Goal: Transaction & Acquisition: Purchase product/service

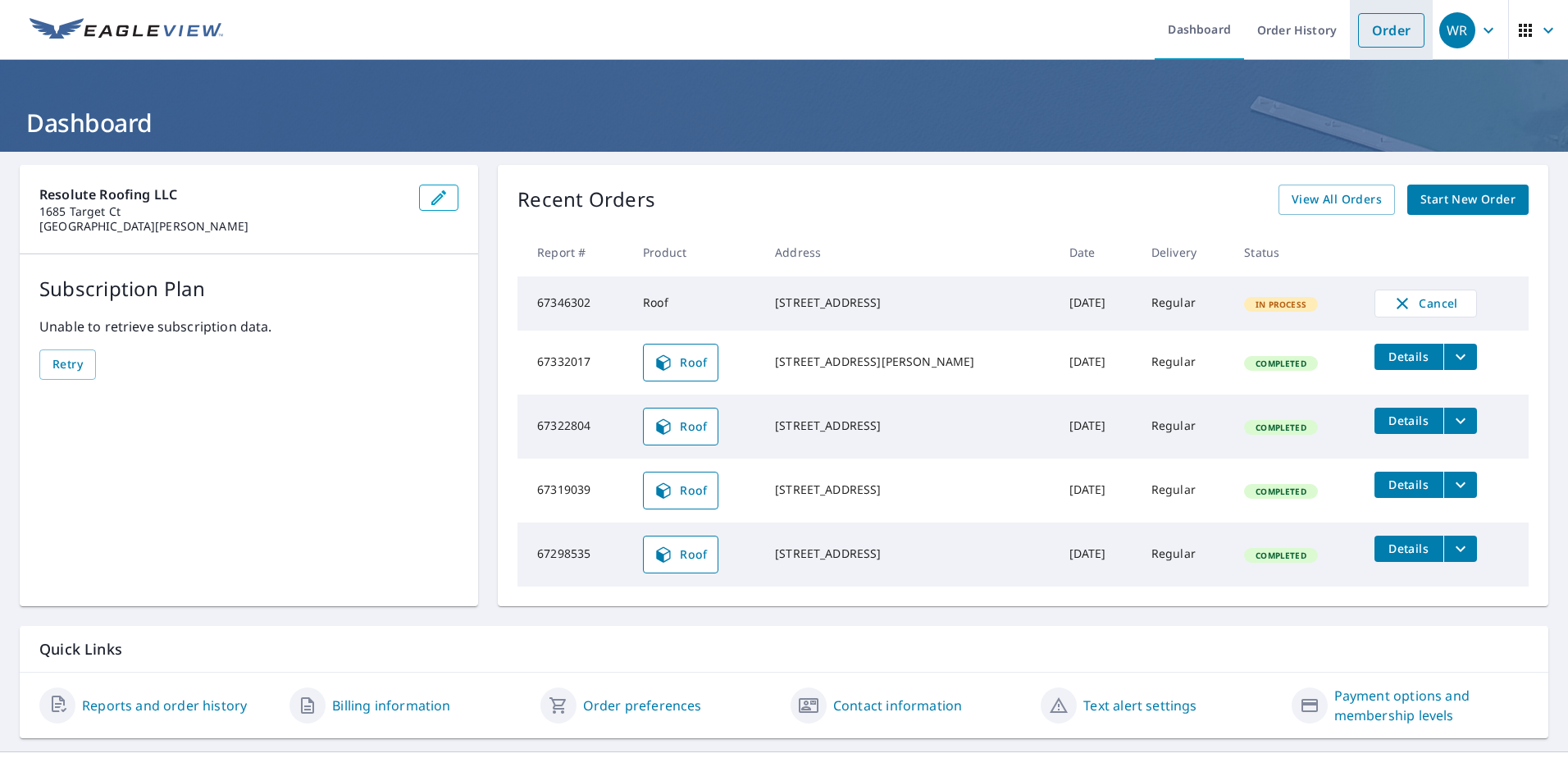
click at [1376, 39] on link "Order" at bounding box center [1391, 30] width 66 height 34
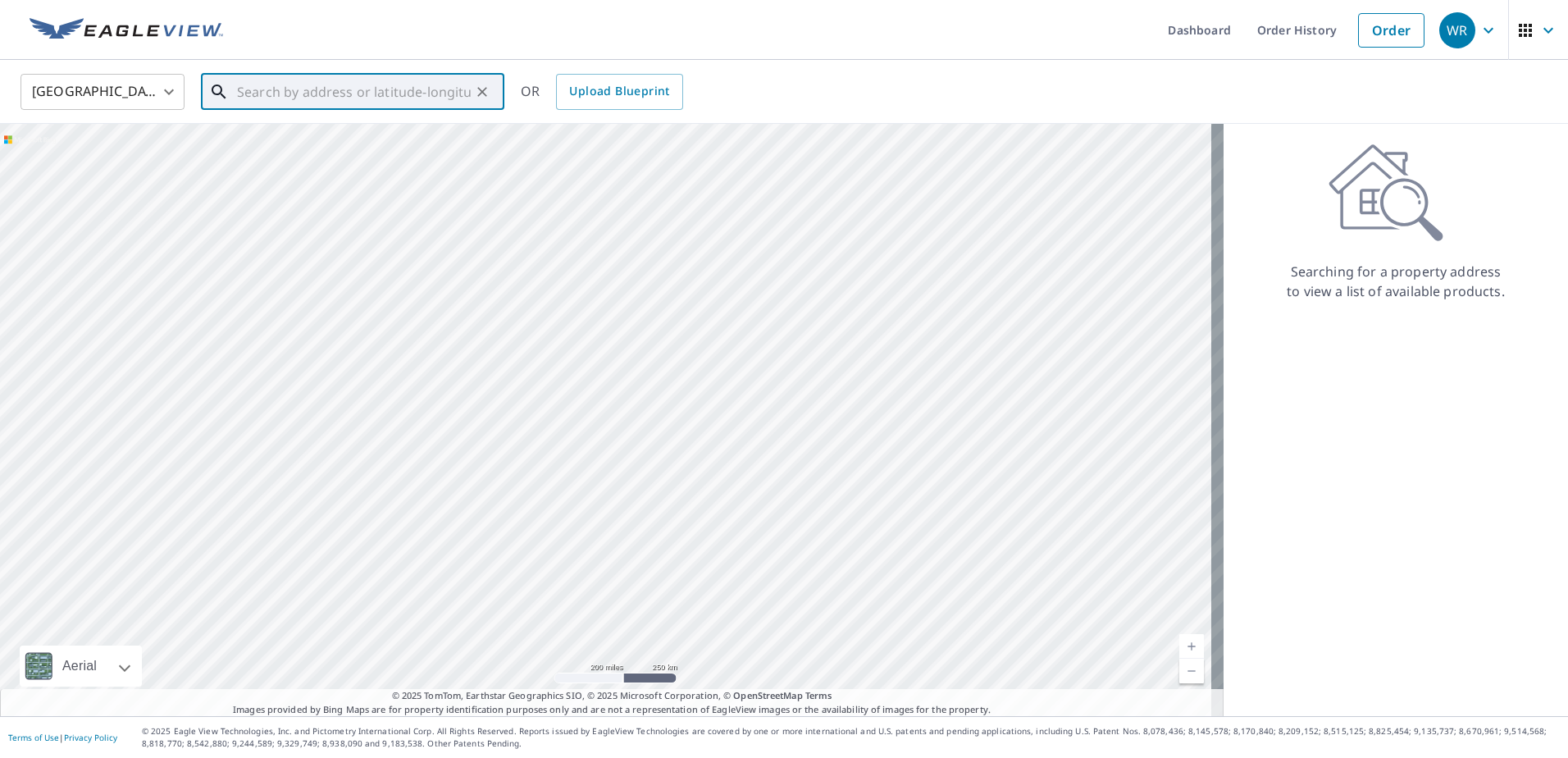
click at [246, 94] on input "text" at bounding box center [354, 91] width 234 height 46
click at [267, 136] on span "[STREET_ADDRESS]" at bounding box center [362, 140] width 257 height 20
type input "[STREET_ADDRESS]"
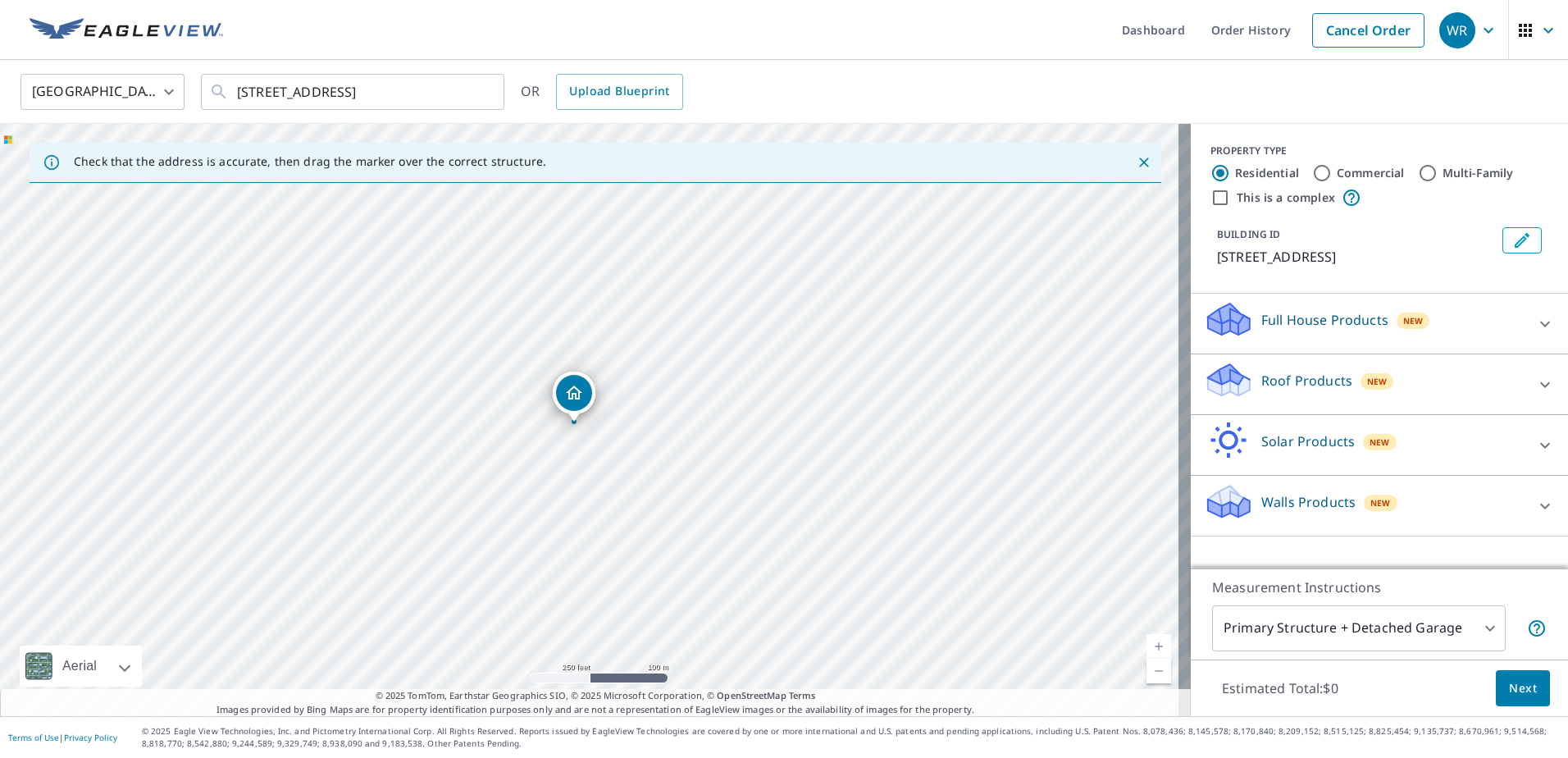
click at [1290, 391] on div "Roof Products New" at bounding box center [1365, 384] width 322 height 47
click at [1289, 390] on div "Roof Products New" at bounding box center [1365, 384] width 322 height 47
click at [1289, 389] on p "Roof Products" at bounding box center [1307, 381] width 91 height 20
click at [1289, 389] on div "Roof Products New" at bounding box center [1365, 384] width 322 height 47
click at [1289, 389] on p "Roof Products" at bounding box center [1307, 381] width 91 height 20
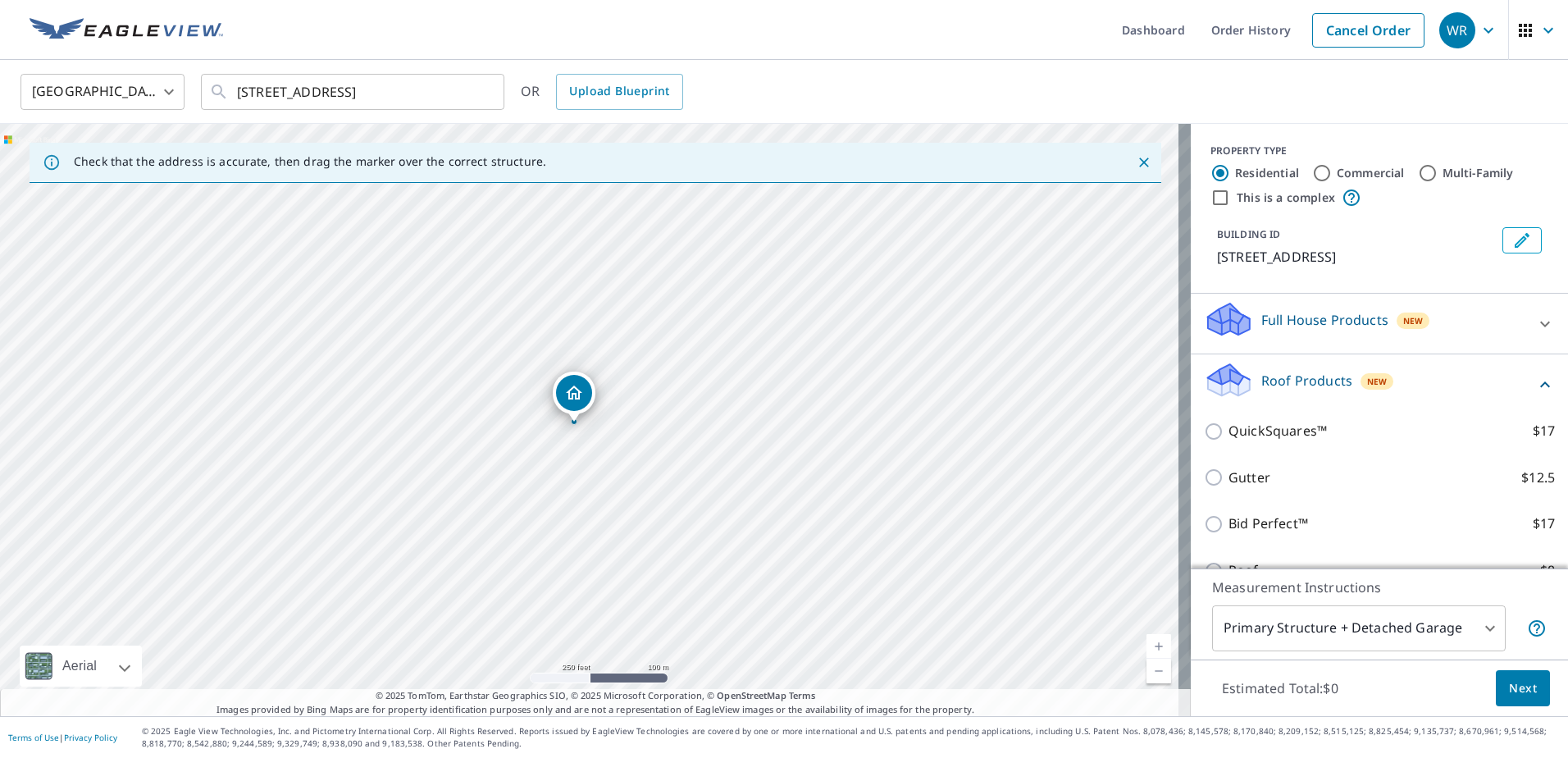
scroll to position [82, 0]
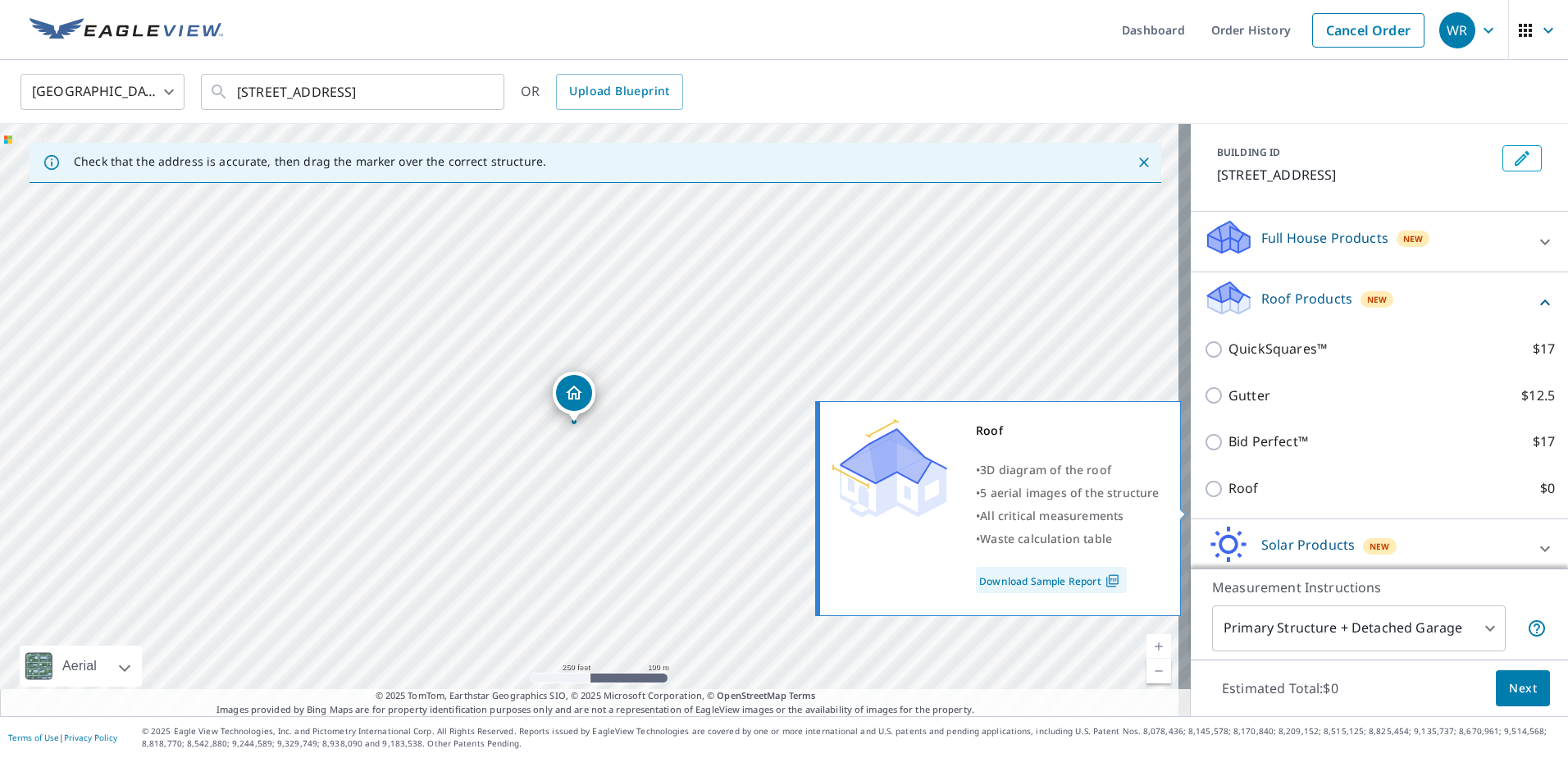
click at [1207, 499] on input "Roof $0" at bounding box center [1216, 489] width 24 height 20
checkbox input "true"
type input "3"
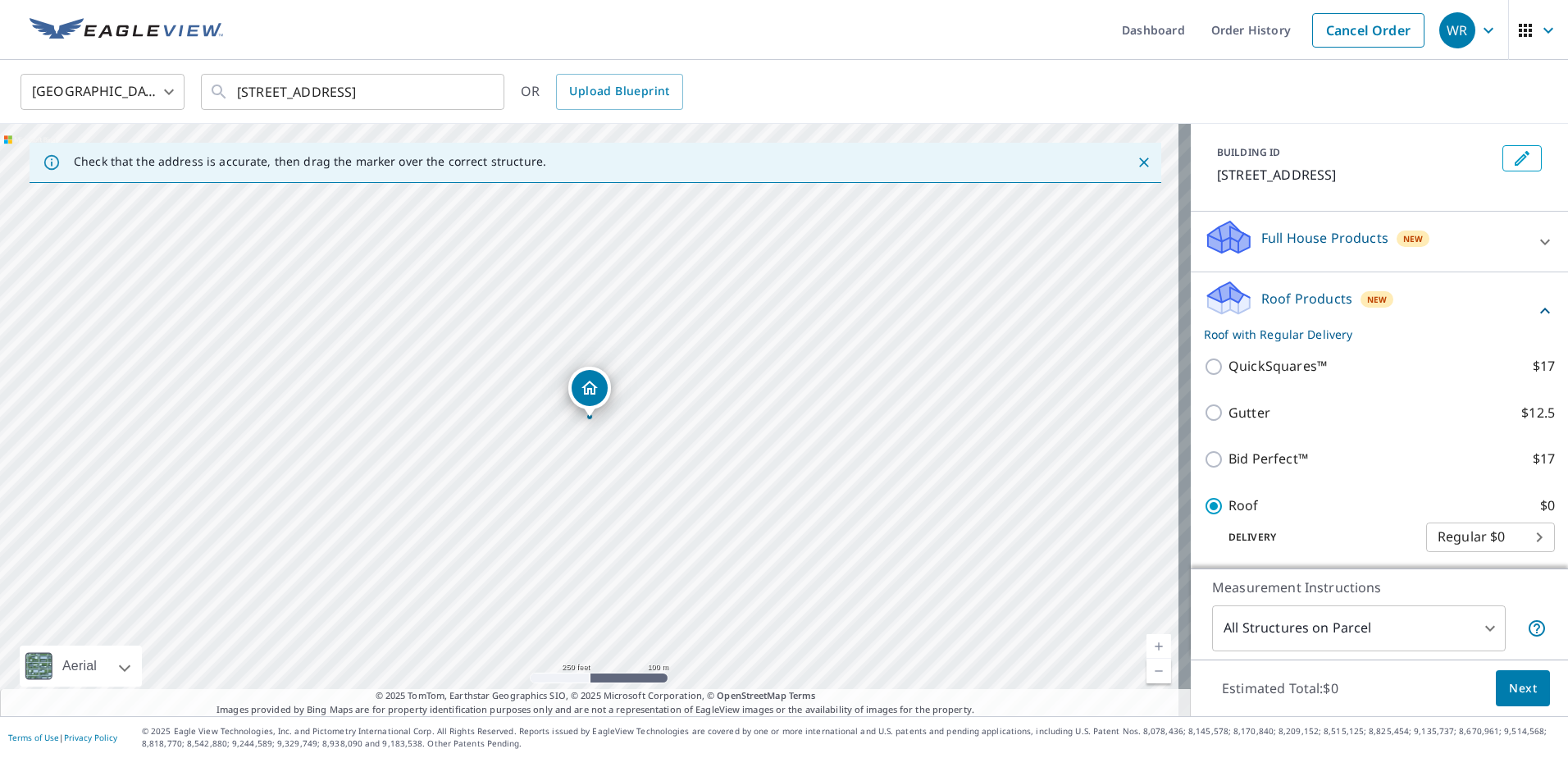
click at [1511, 678] on span "Next" at bounding box center [1522, 688] width 28 height 21
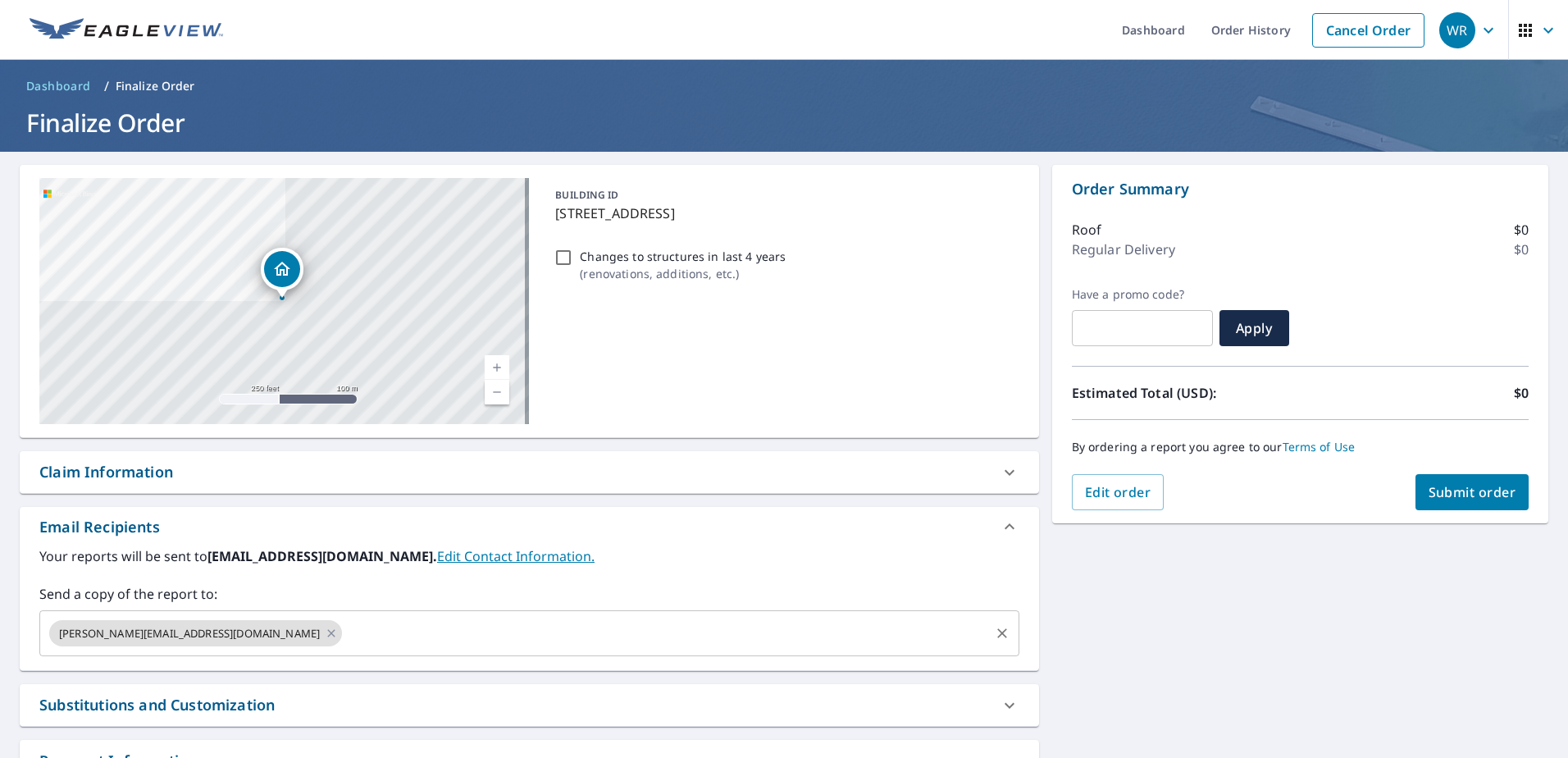
click at [344, 625] on input "text" at bounding box center [666, 633] width 643 height 31
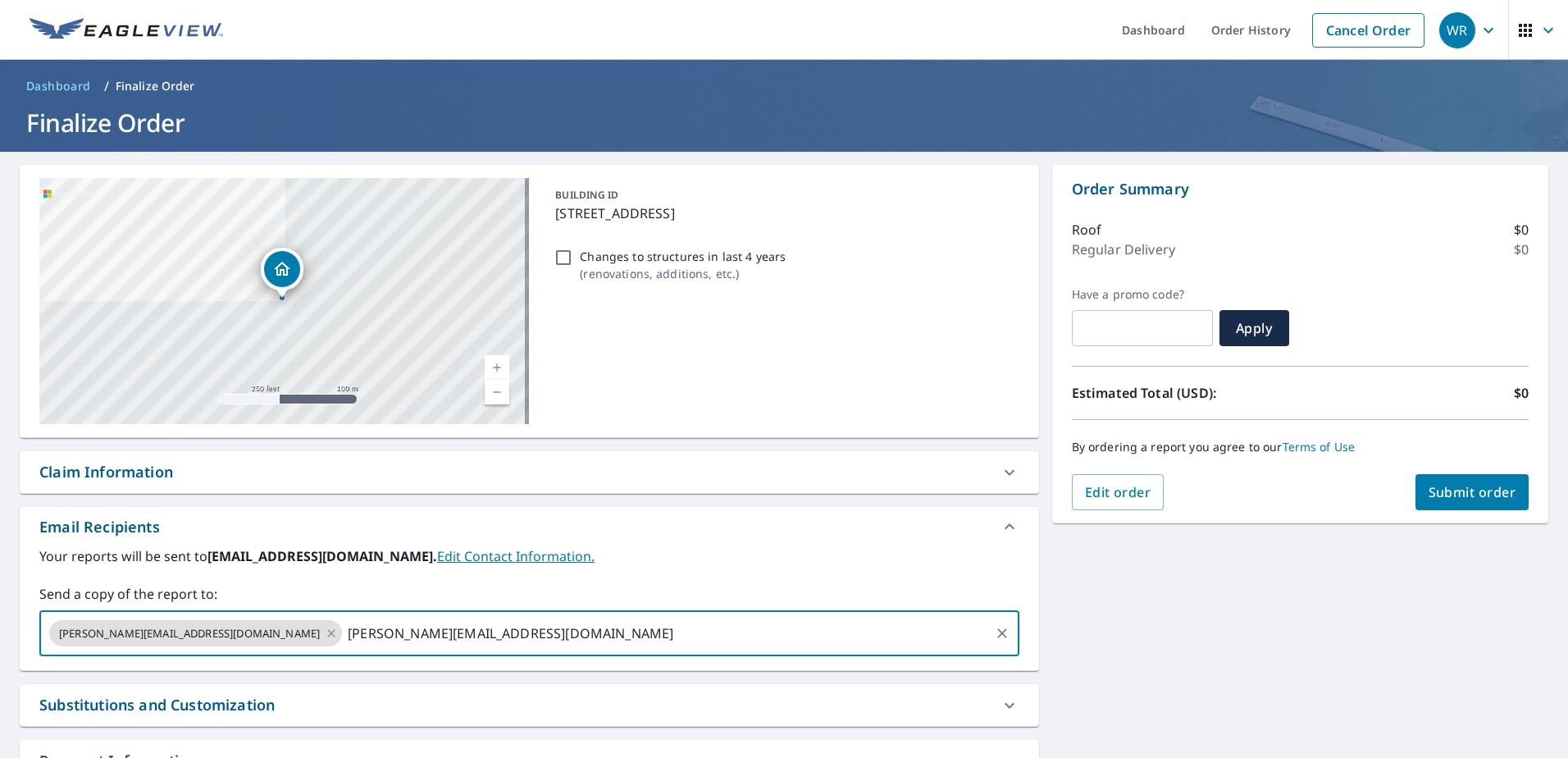
type input "[PERSON_NAME][EMAIL_ADDRESS][DOMAIN_NAME]"
type input "[EMAIL_ADDRESS][DOMAIN_NAME]"
click at [1469, 480] on button "Submit order" at bounding box center [1472, 492] width 114 height 36
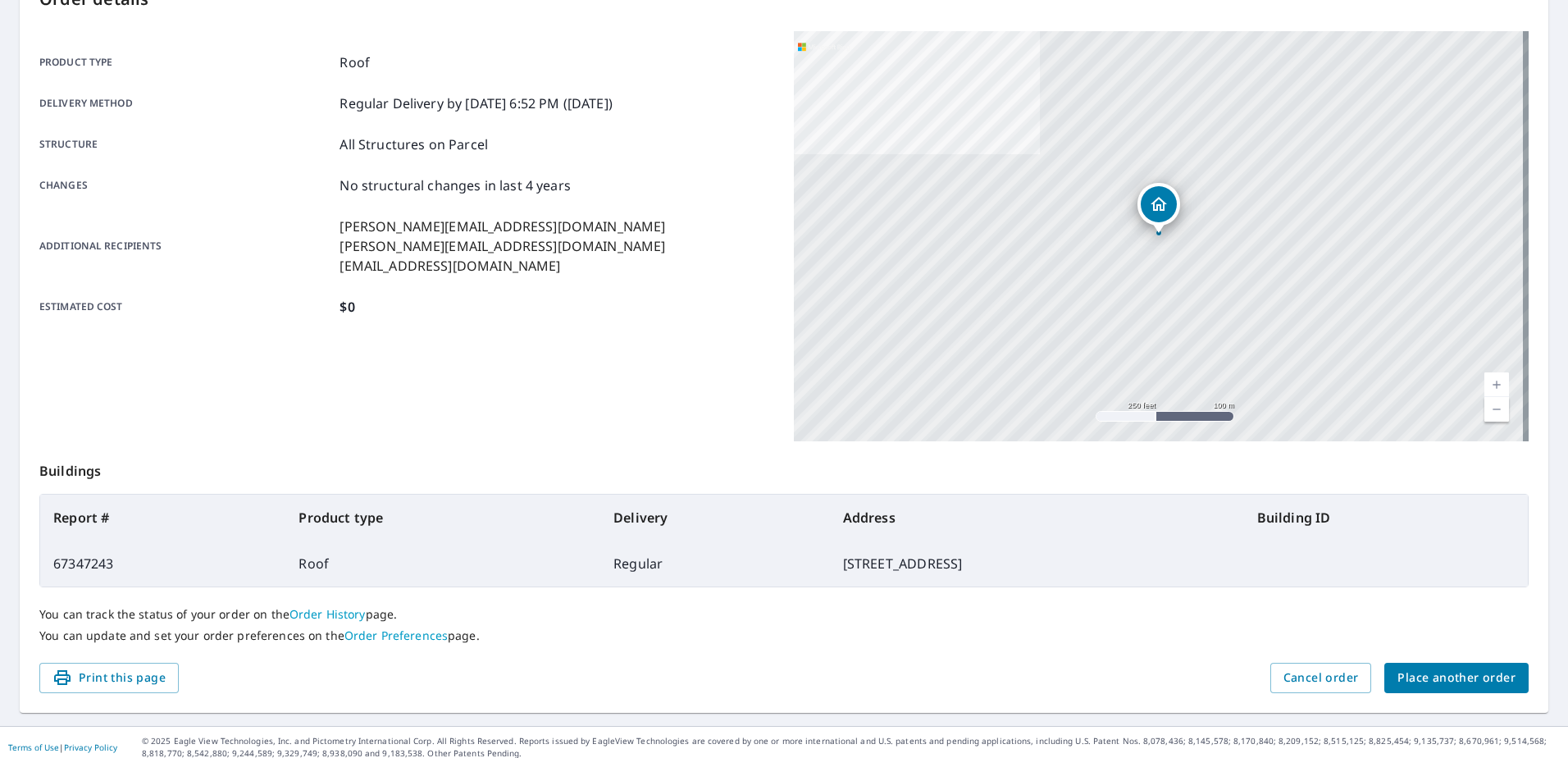
scroll to position [208, 0]
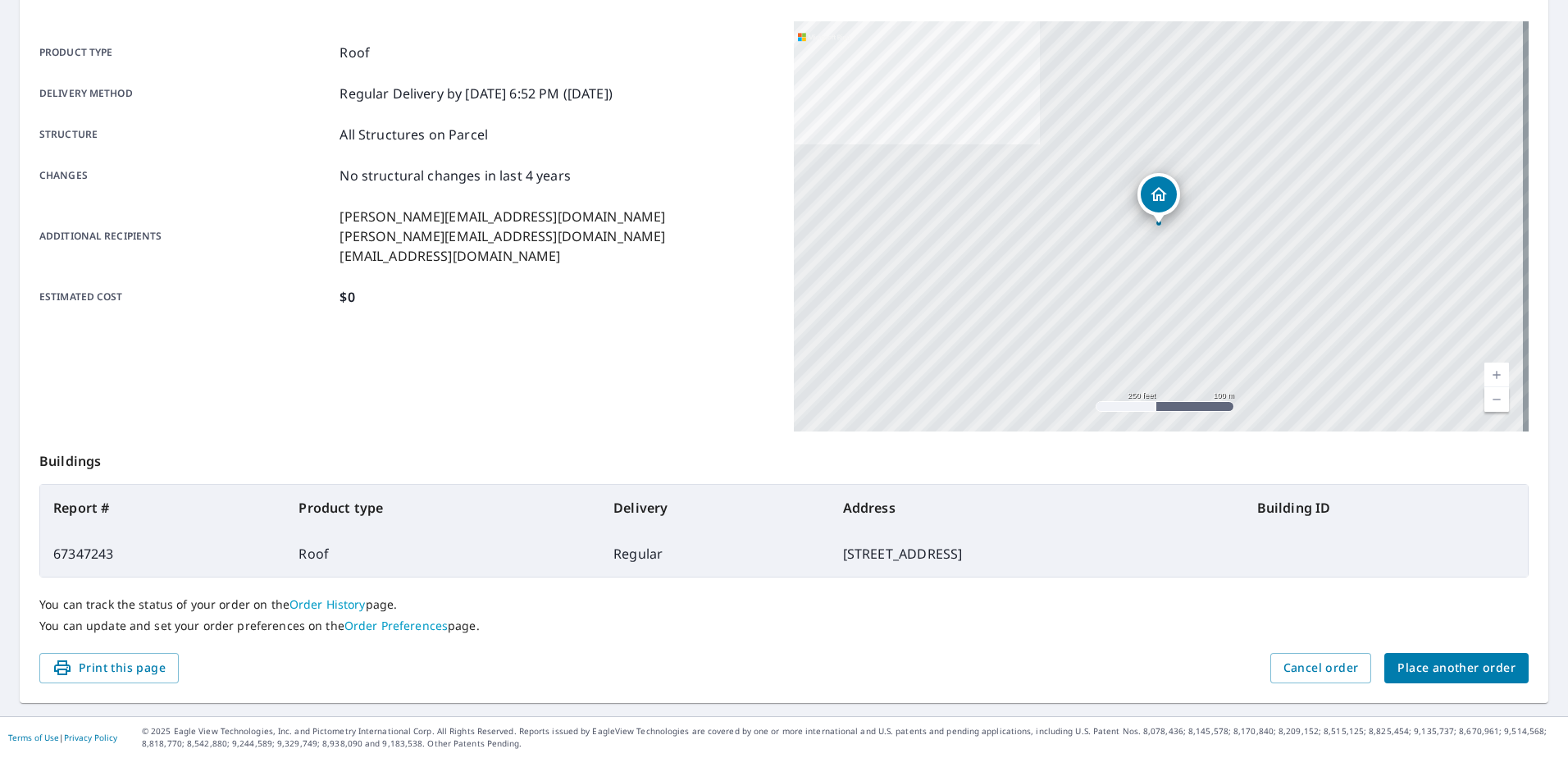
click at [1444, 658] on span "Place another order" at bounding box center [1457, 668] width 118 height 21
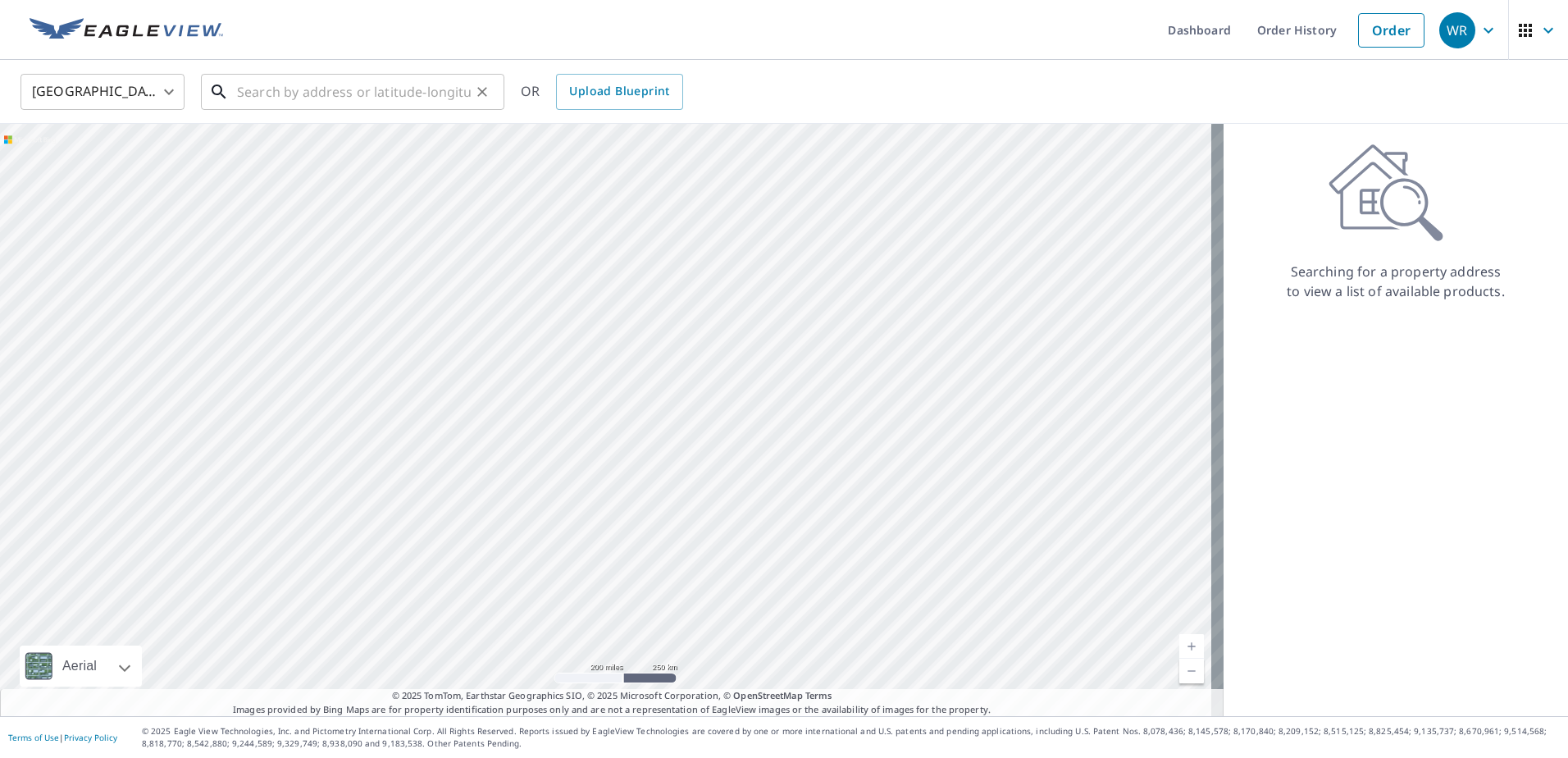
click at [323, 84] on input "text" at bounding box center [354, 91] width 234 height 46
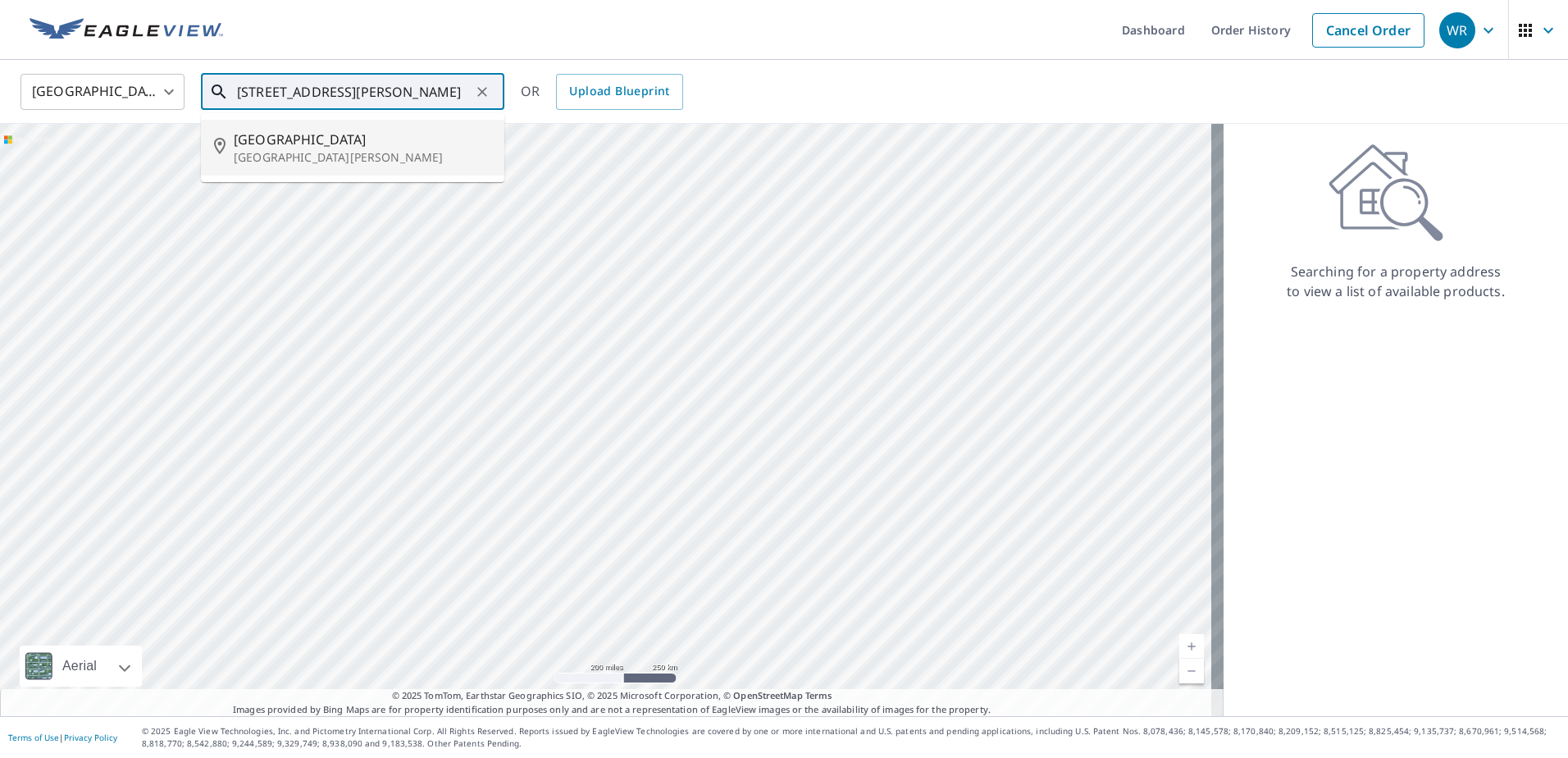
click at [300, 155] on p "[GEOGRAPHIC_DATA][PERSON_NAME]" at bounding box center [362, 158] width 257 height 16
type input "[STREET_ADDRESS][PERSON_NAME]"
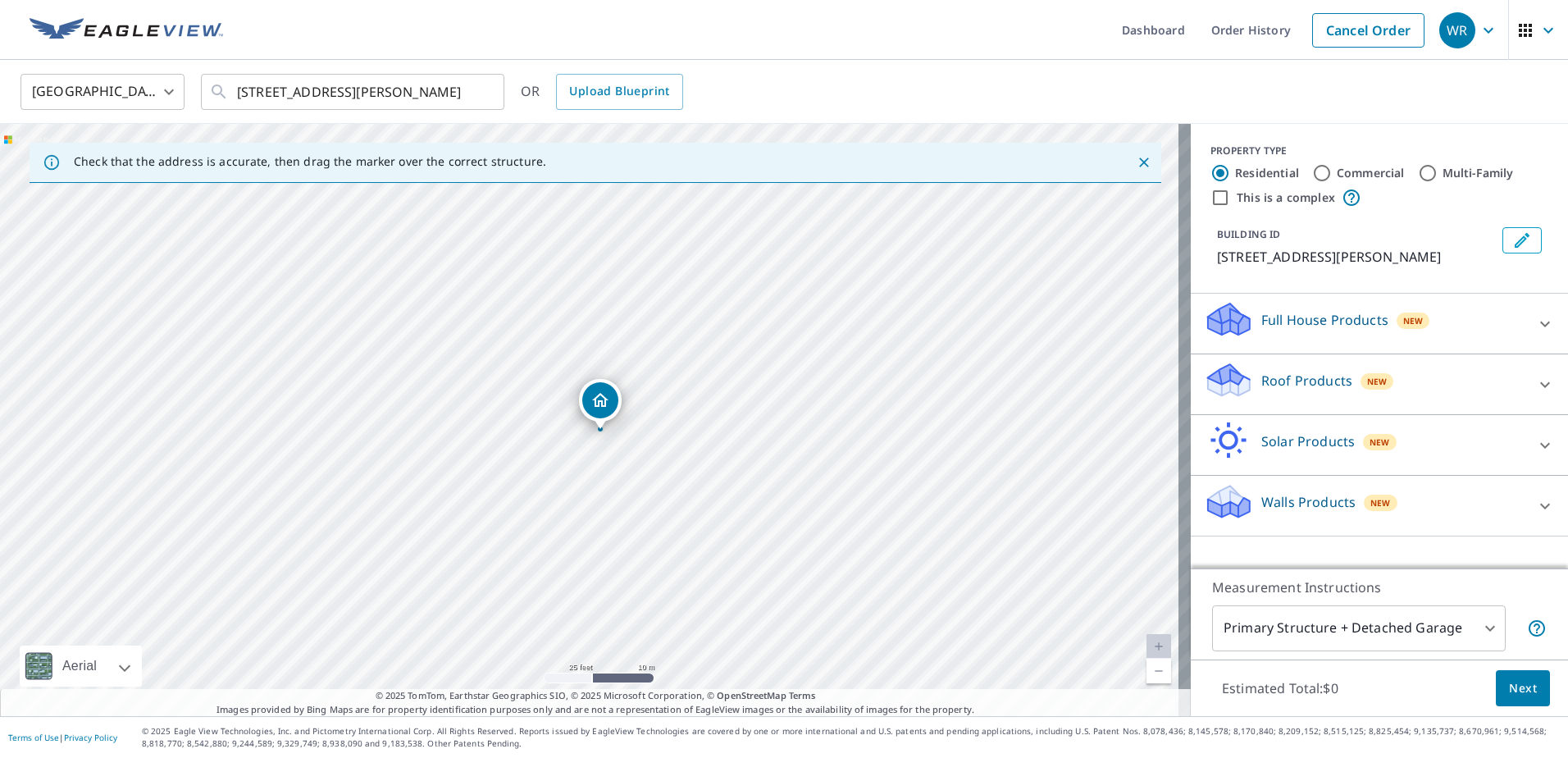
click at [1306, 384] on p "Roof Products" at bounding box center [1307, 381] width 91 height 20
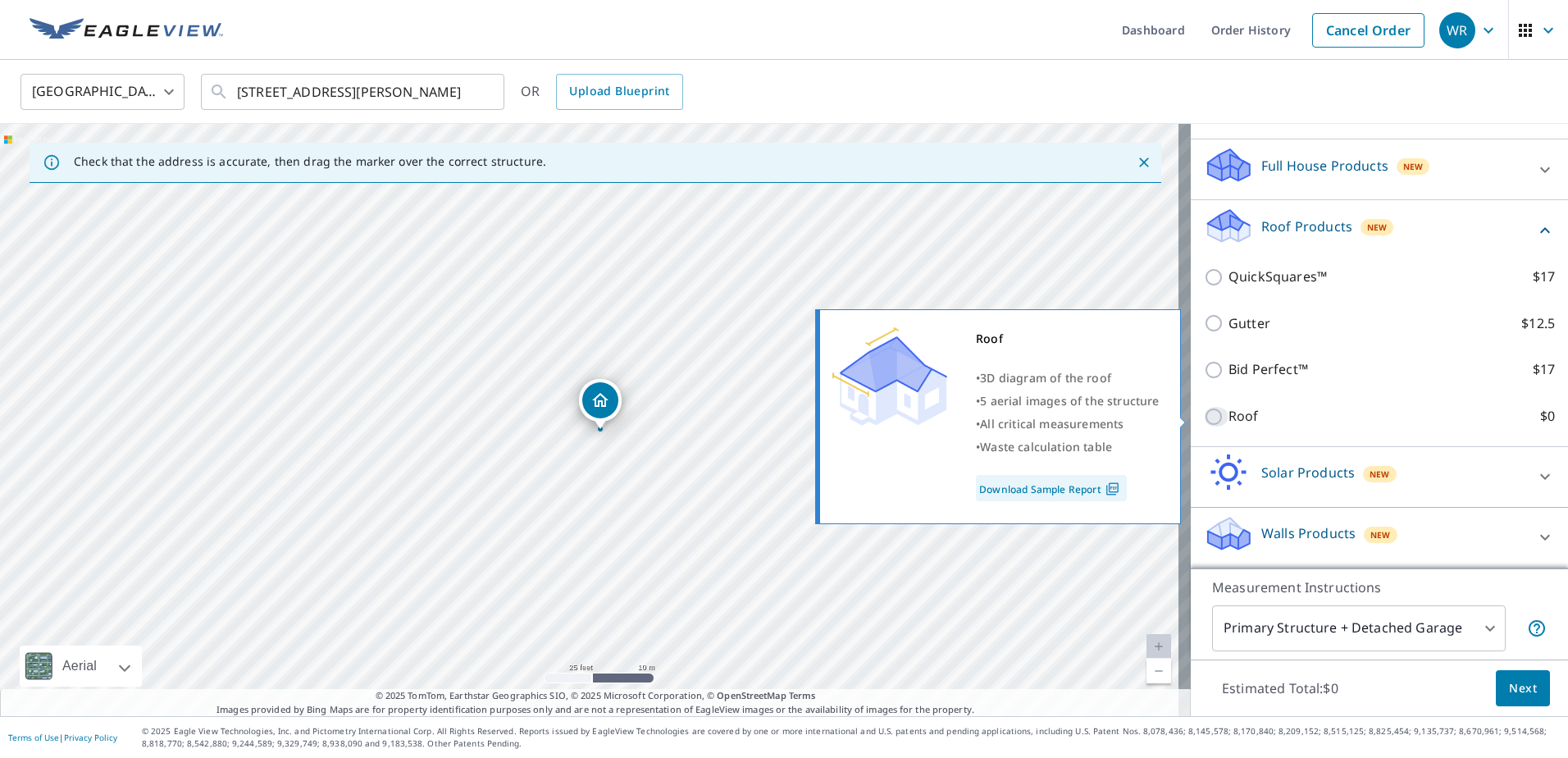
click at [1207, 420] on input "Roof $0" at bounding box center [1216, 417] width 24 height 20
checkbox input "true"
type input "3"
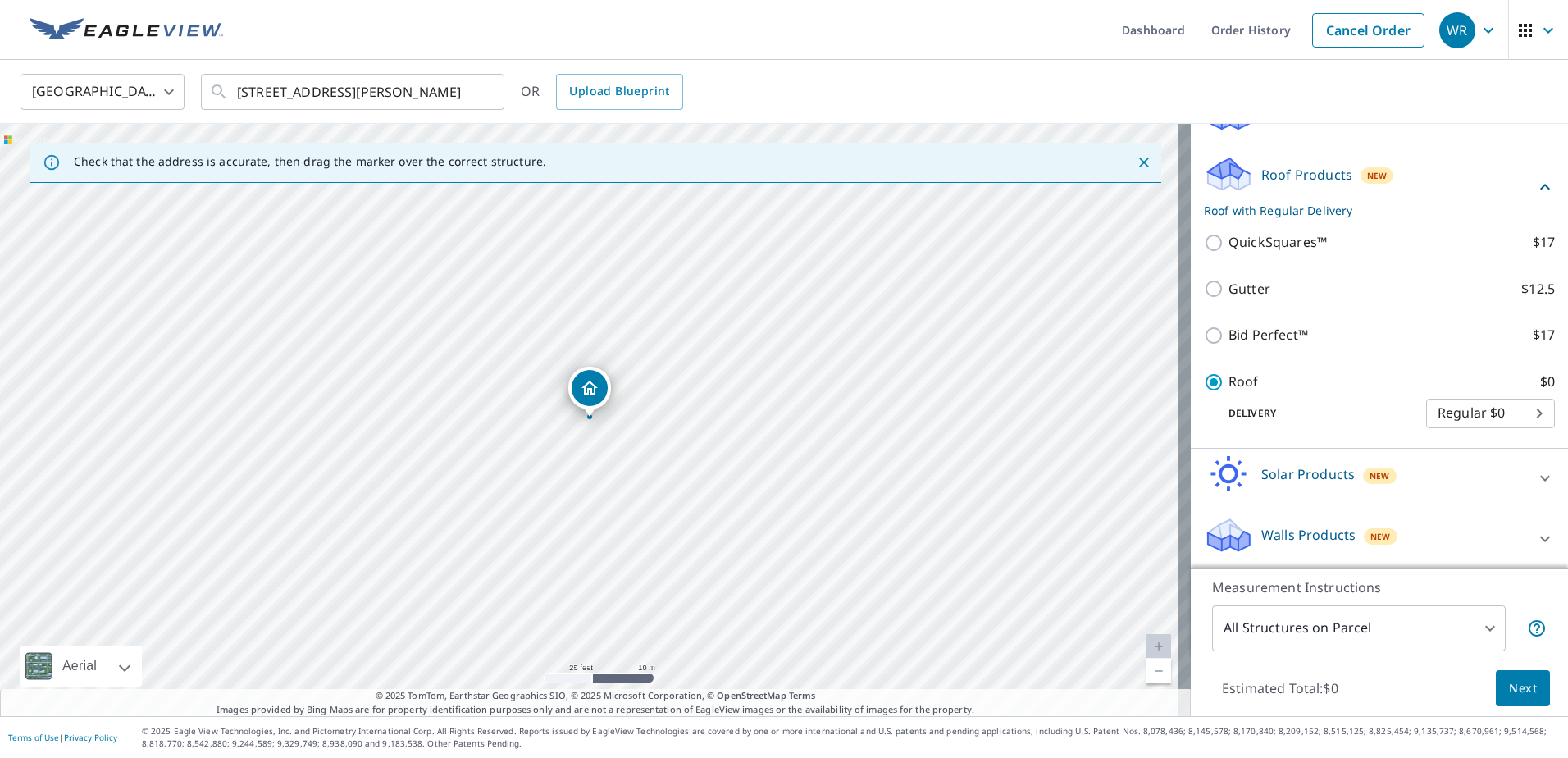
scroll to position [163, 0]
click at [1516, 685] on span "Next" at bounding box center [1522, 688] width 28 height 21
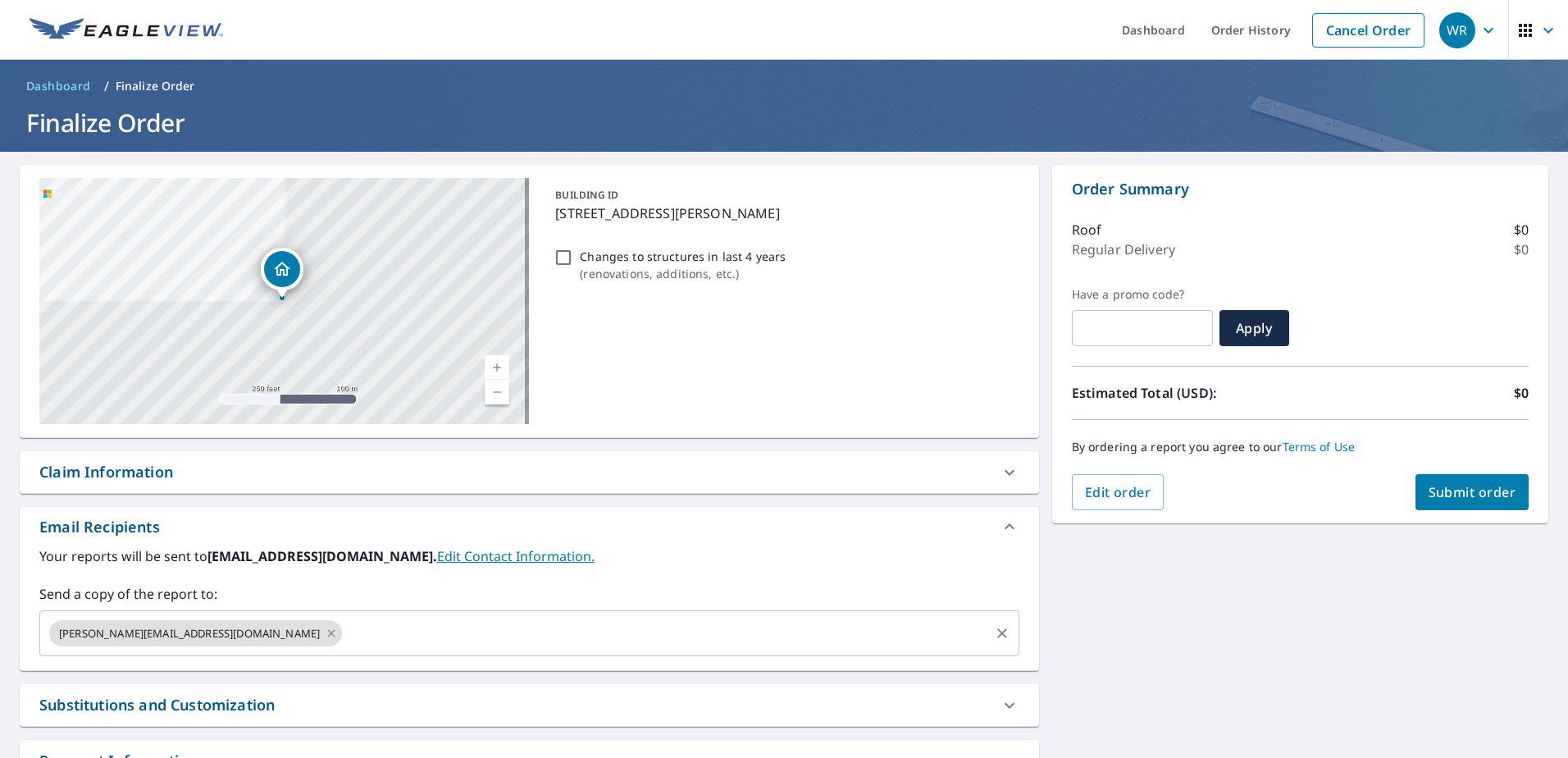
click at [344, 636] on input "text" at bounding box center [666, 633] width 643 height 31
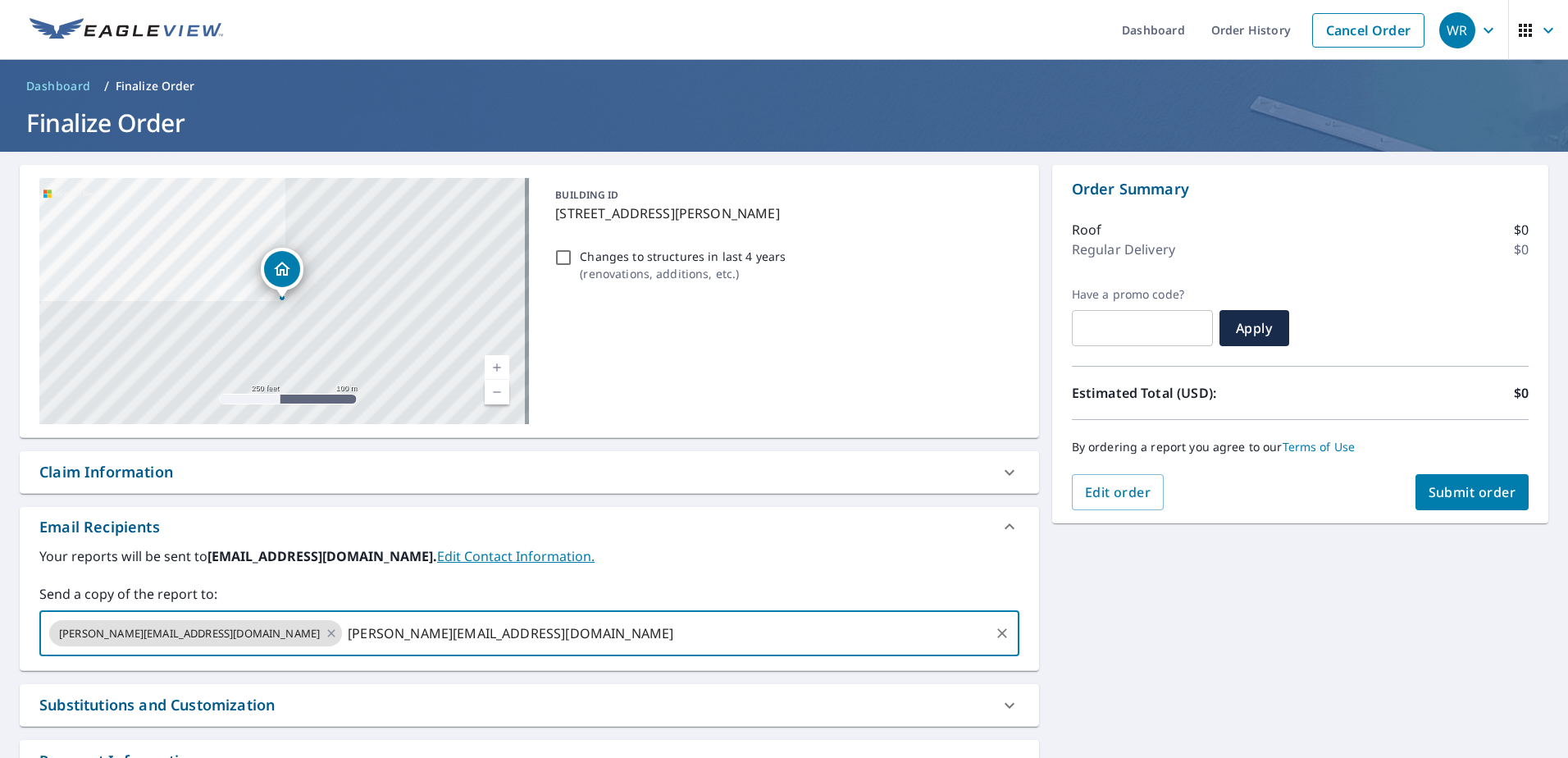
type input "[PERSON_NAME][EMAIL_ADDRESS][DOMAIN_NAME]"
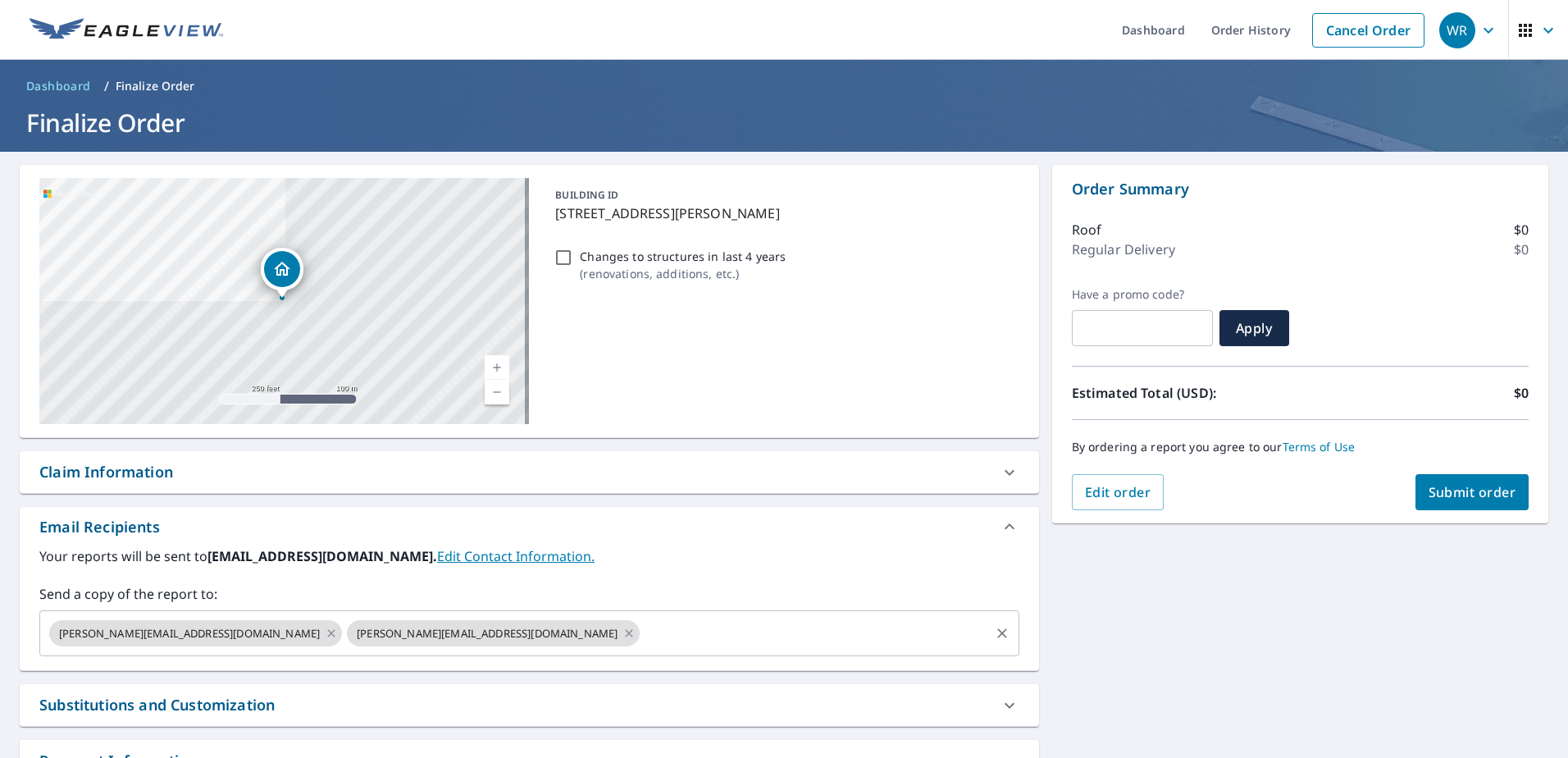
click at [642, 631] on input "text" at bounding box center [814, 633] width 344 height 31
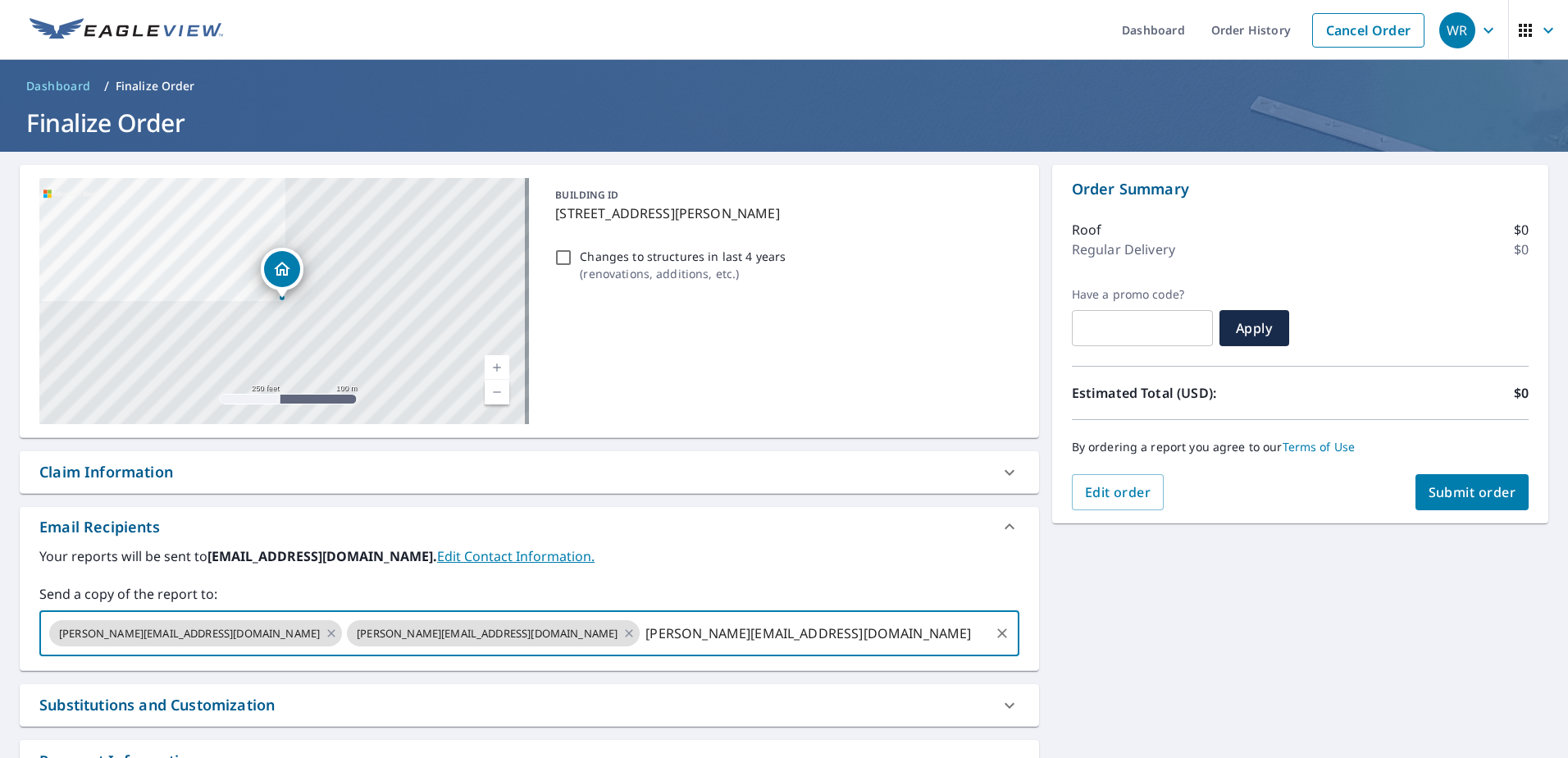
type input "[PERSON_NAME][EMAIL_ADDRESS][DOMAIN_NAME]"
click at [1443, 498] on span "Submit order" at bounding box center [1473, 492] width 88 height 18
